Goal: Information Seeking & Learning: Find specific page/section

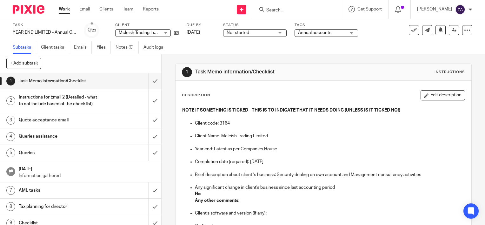
scroll to position [286, 0]
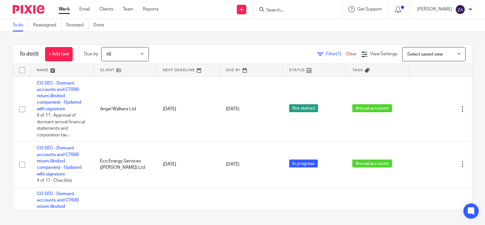
click at [312, 10] on input "Search" at bounding box center [294, 11] width 57 height 6
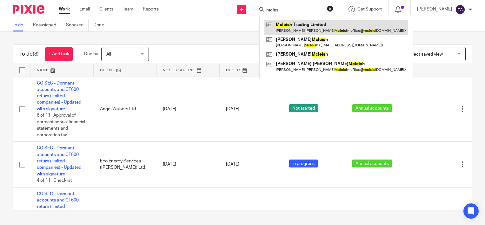
type input "mcles"
click at [328, 25] on link at bounding box center [335, 27] width 143 height 15
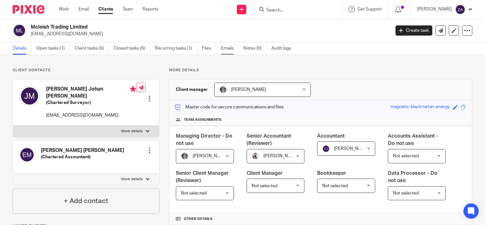
click at [230, 49] on link "Emails" at bounding box center [230, 48] width 18 height 12
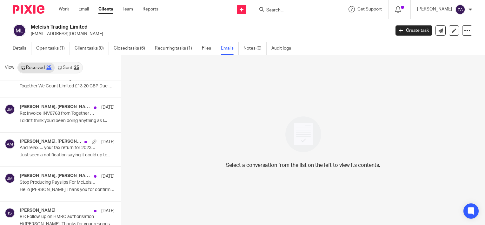
scroll to position [127, 0]
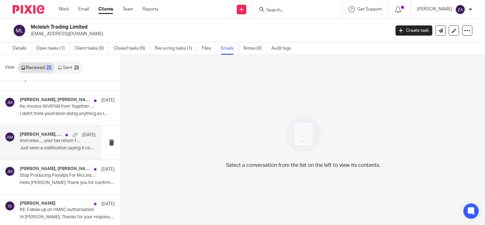
click at [45, 146] on p "Just seen a notification saying it could up to..." at bounding box center [58, 147] width 76 height 5
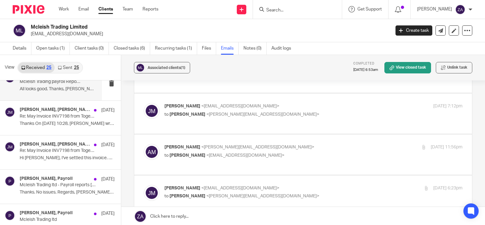
scroll to position [413, 0]
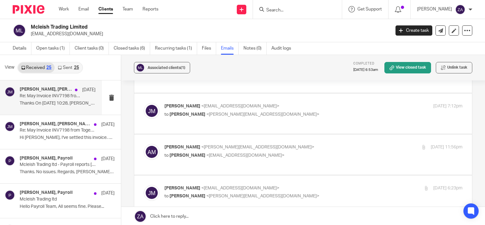
click at [47, 103] on p "Thanks On 02/07/2024 10:28, Payroll wrote: ..." at bounding box center [58, 103] width 76 height 5
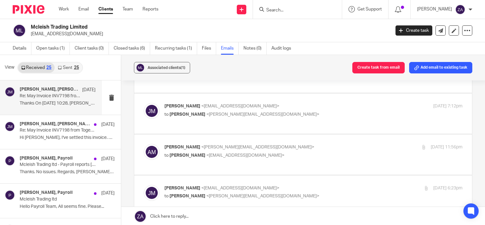
click at [66, 104] on p "Thanks On 02/07/2024 10:28, Payroll wrote: ..." at bounding box center [58, 103] width 76 height 5
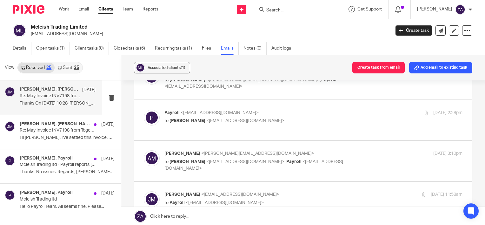
scroll to position [81, 0]
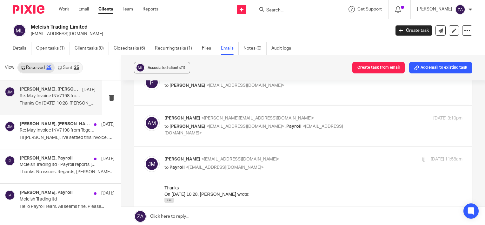
click at [366, 131] on label at bounding box center [303, 125] width 338 height 40
click at [144, 115] on input "checkbox" at bounding box center [143, 115] width 0 height 0
checkbox input "true"
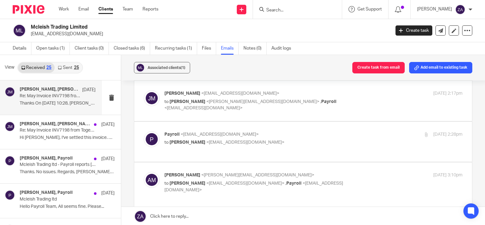
scroll to position [0, 0]
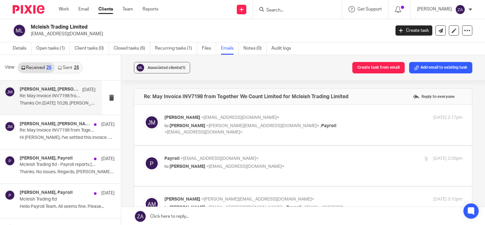
click at [329, 165] on p "to Jason McLeish <office@mcleish.net>" at bounding box center [263, 166] width 199 height 7
checkbox input "true"
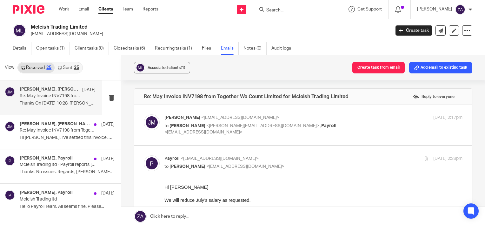
click at [383, 136] on label at bounding box center [303, 125] width 338 height 40
click at [144, 114] on input "checkbox" at bounding box center [143, 114] width 0 height 0
checkbox input "true"
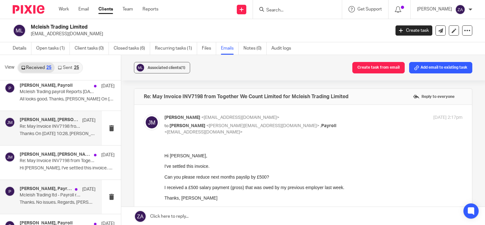
scroll to position [381, 0]
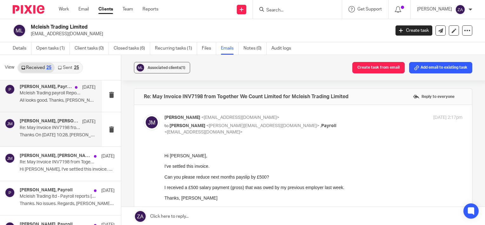
click at [53, 99] on p "All looks good. Thanks, Jason On 15/07/2024..." at bounding box center [58, 100] width 76 height 5
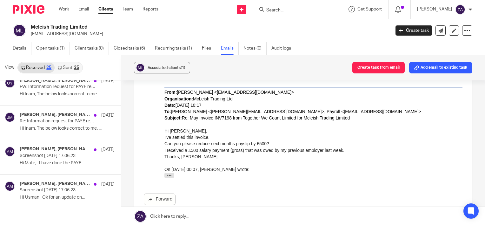
scroll to position [733, 0]
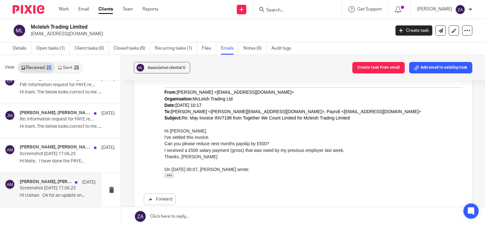
click at [49, 185] on p "Screenshot 2024-03-25 at 17.06.23" at bounding box center [50, 187] width 61 height 5
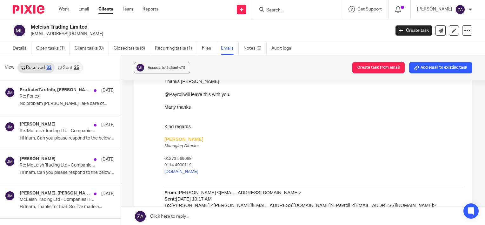
scroll to position [794, 0]
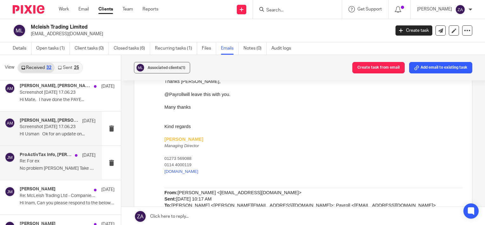
click at [45, 164] on div "ProActivTax Info, Jason McLeish 31 Jan 2024 Re: For ex No problem Jason Take ca…" at bounding box center [58, 162] width 76 height 21
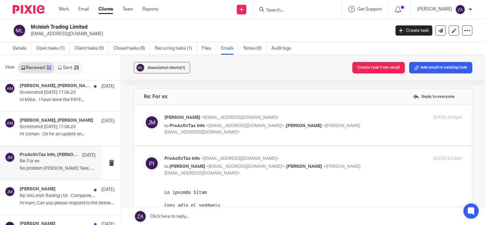
scroll to position [0, 0]
drag, startPoint x: 57, startPoint y: 50, endPoint x: 61, endPoint y: 54, distance: 5.9
click at [57, 50] on link "Open tasks (1)" at bounding box center [53, 48] width 34 height 12
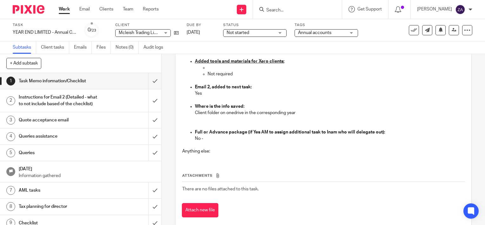
scroll to position [665, 0]
